Goal: Obtain resource: Download file/media

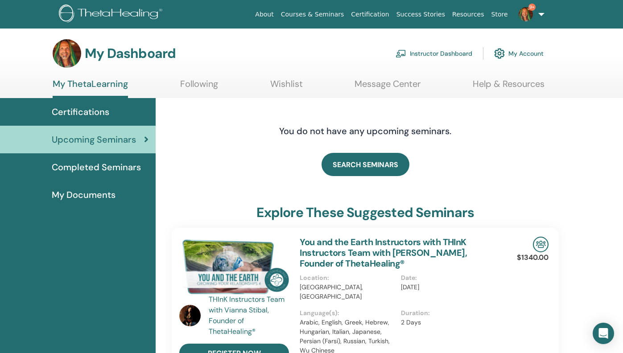
click at [87, 111] on span "Certifications" at bounding box center [81, 111] width 58 height 13
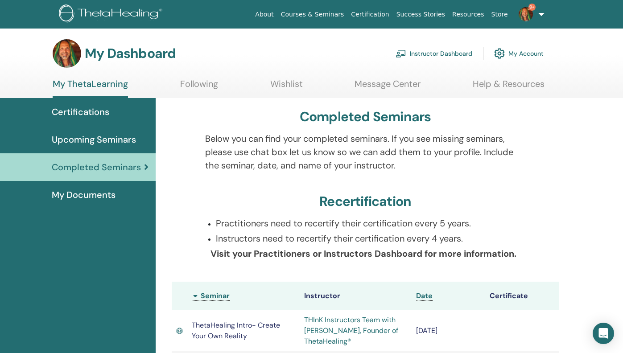
click at [437, 52] on link "Instructor Dashboard" at bounding box center [434, 54] width 77 height 20
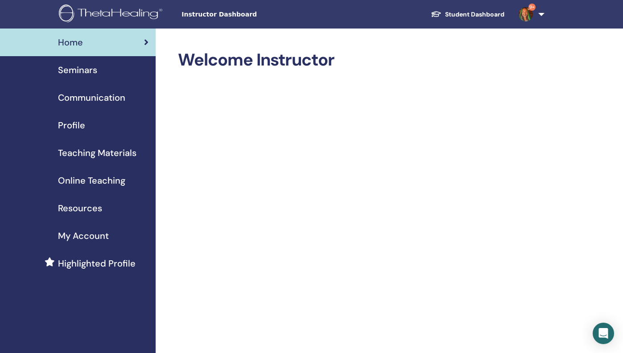
click at [103, 153] on span "Teaching Materials" at bounding box center [97, 152] width 78 height 13
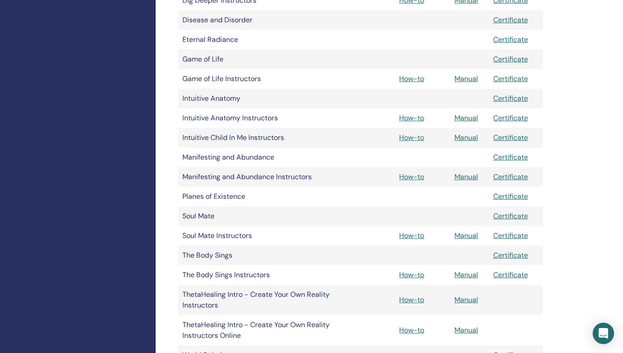
scroll to position [350, 0]
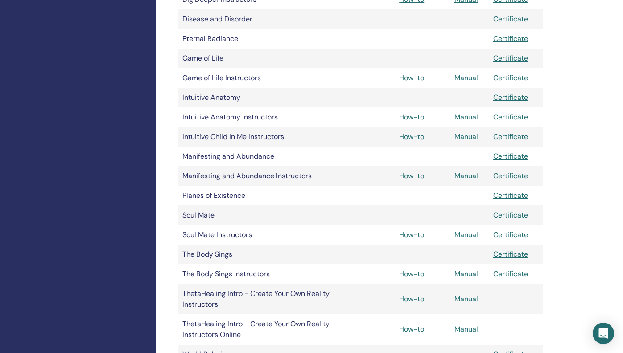
click at [466, 233] on link "Manual" at bounding box center [466, 234] width 24 height 9
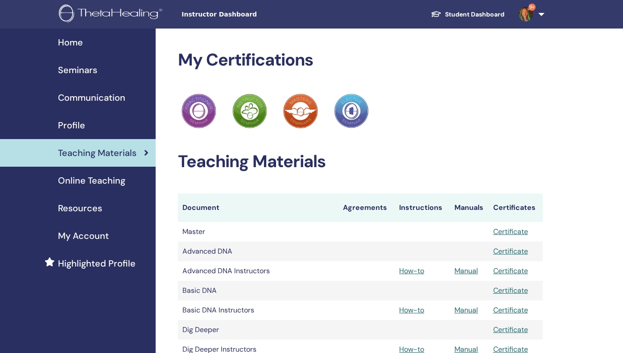
scroll to position [350, 0]
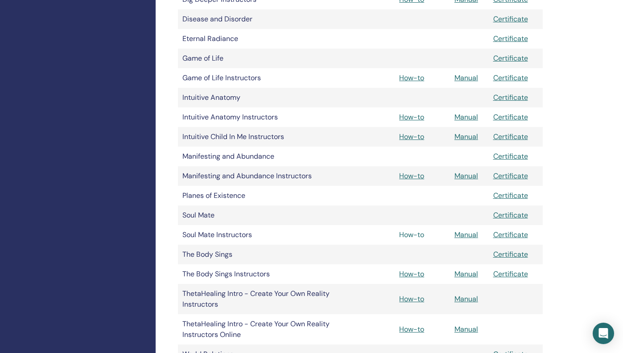
click at [410, 236] on link "How-to" at bounding box center [411, 234] width 25 height 9
